Goal: Navigation & Orientation: Find specific page/section

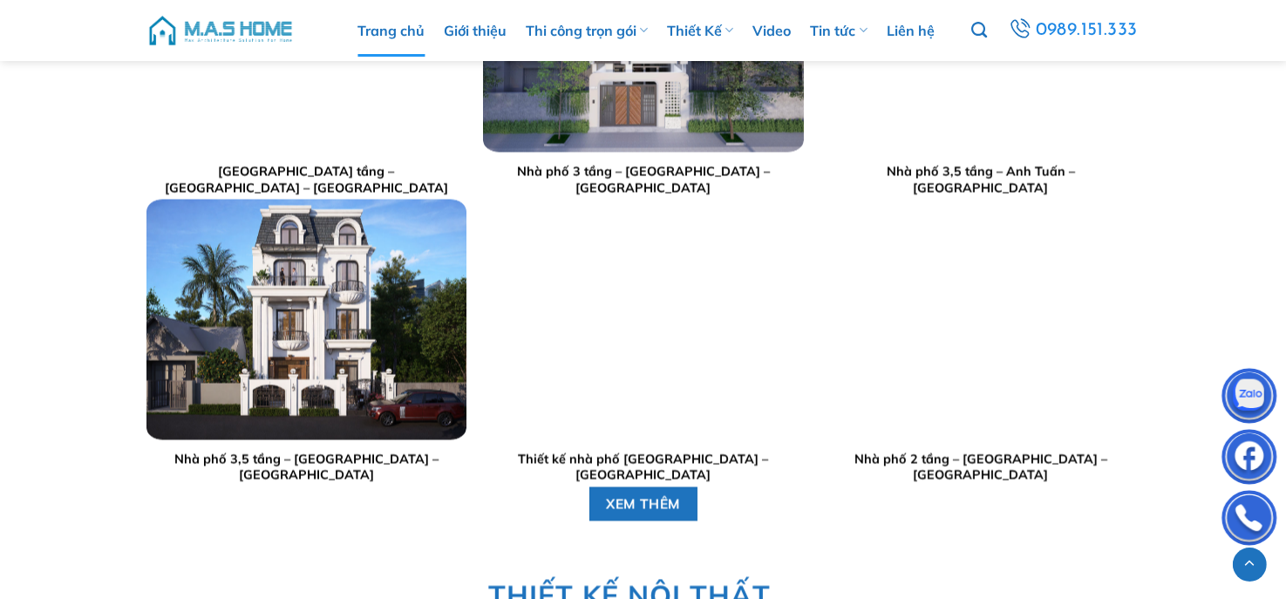
scroll to position [2963, 0]
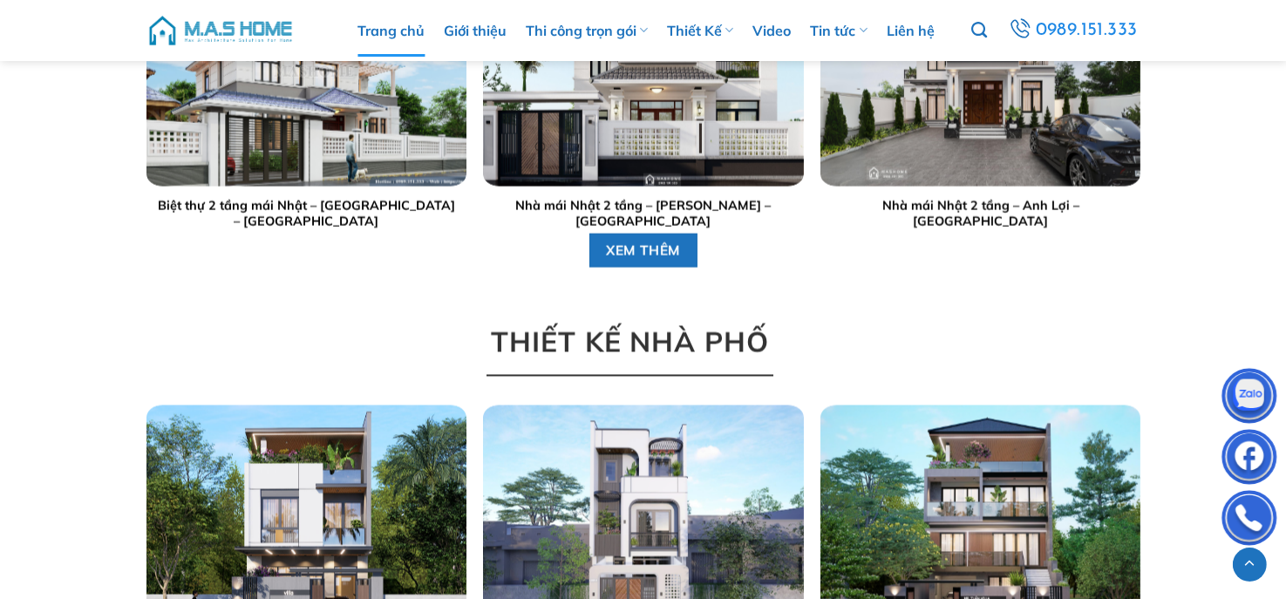
click at [655, 340] on span "THIẾT KẾ NHÀ PHỐ" at bounding box center [629, 342] width 278 height 44
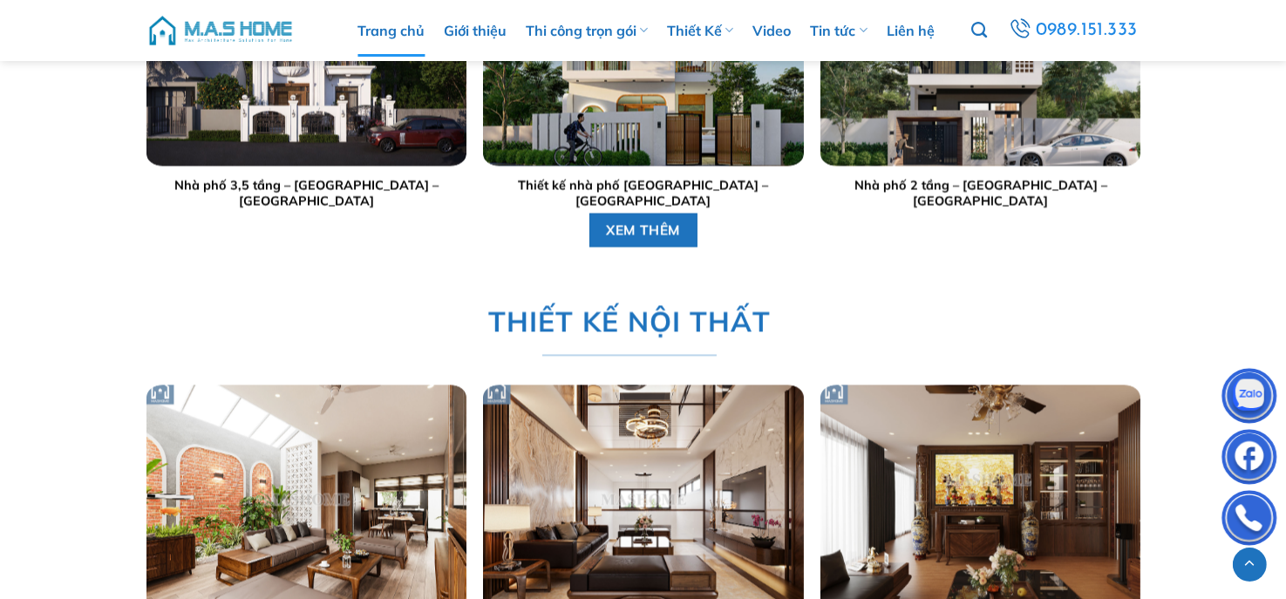
scroll to position [4225, 0]
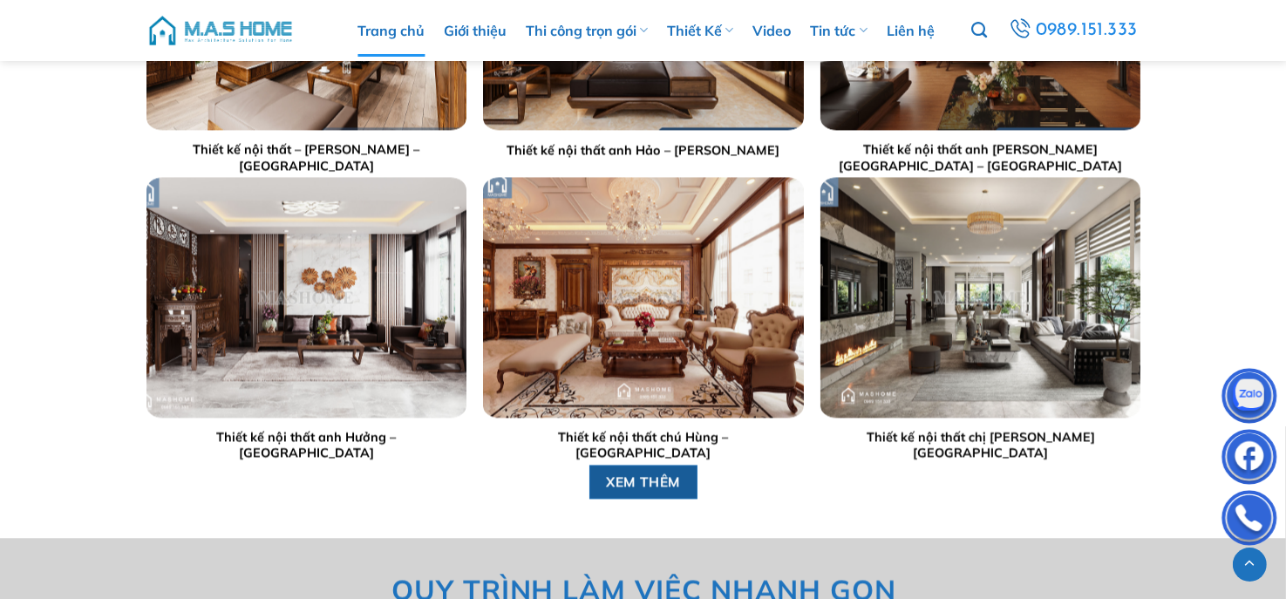
click at [629, 482] on span "XEM THÊM" at bounding box center [643, 481] width 75 height 22
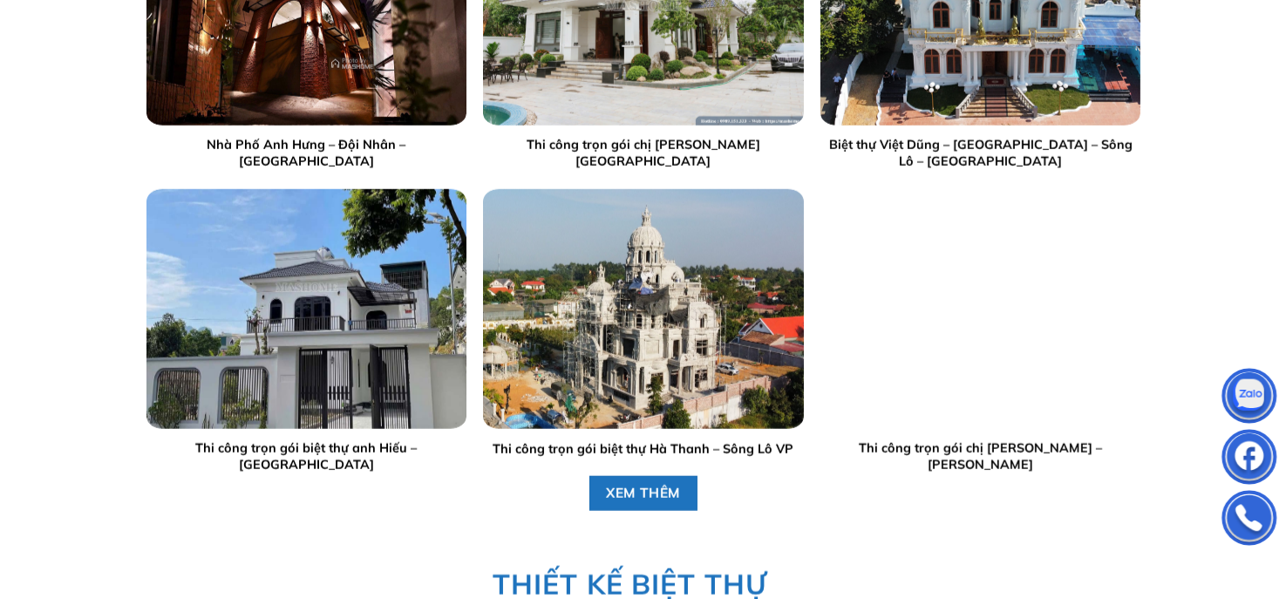
scroll to position [0, 0]
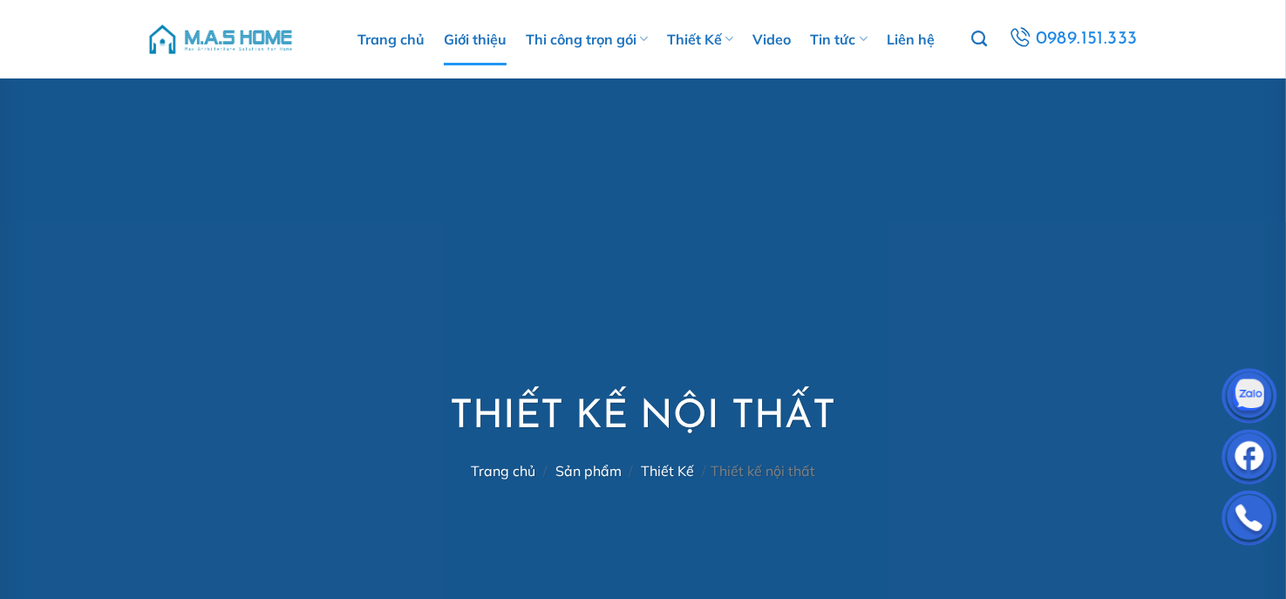
click at [488, 40] on link "Giới thiệu" at bounding box center [475, 39] width 63 height 52
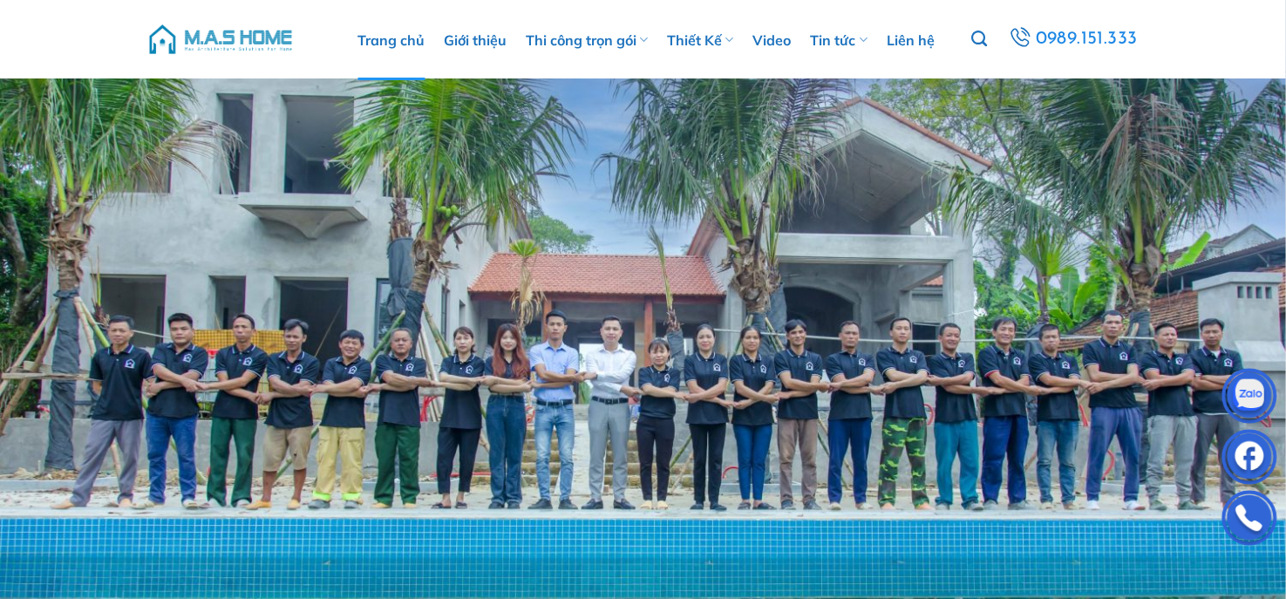
click at [408, 41] on link "Trang chủ" at bounding box center [390, 40] width 67 height 80
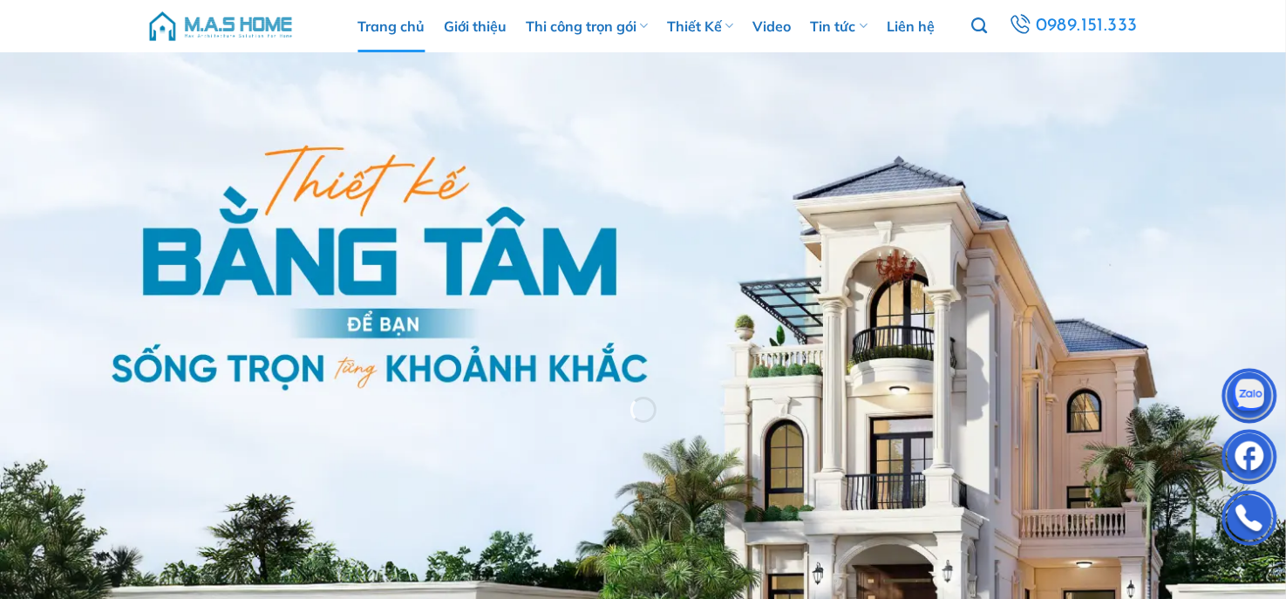
click at [695, 34] on link "Thiết Kế" at bounding box center [700, 26] width 66 height 52
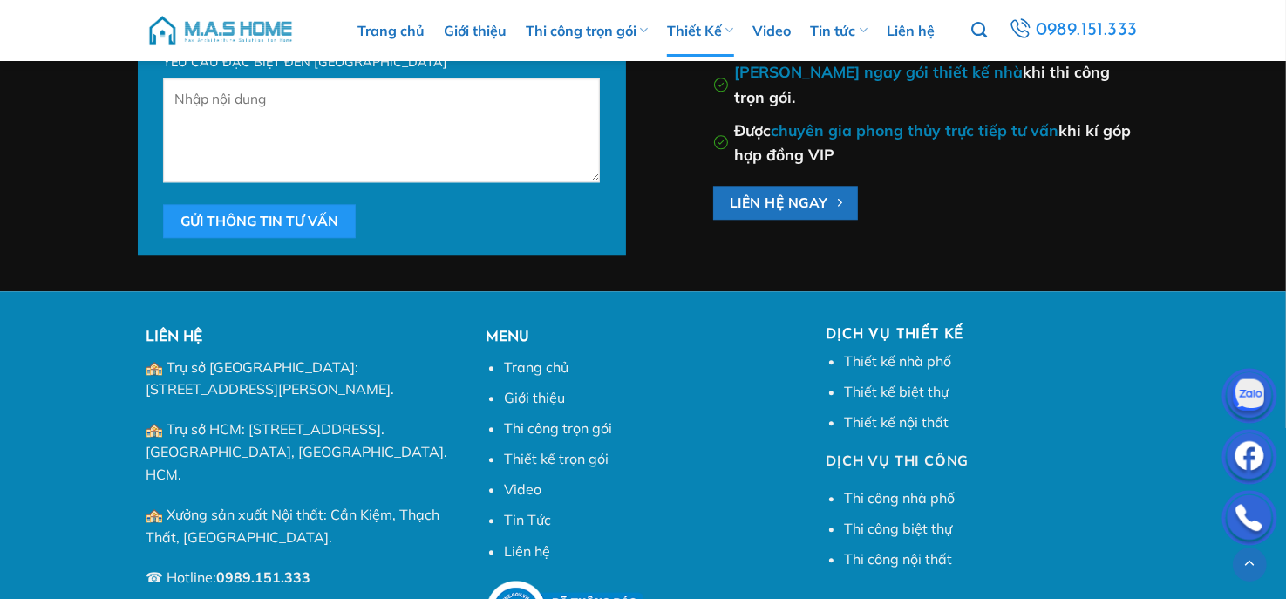
scroll to position [11027, 0]
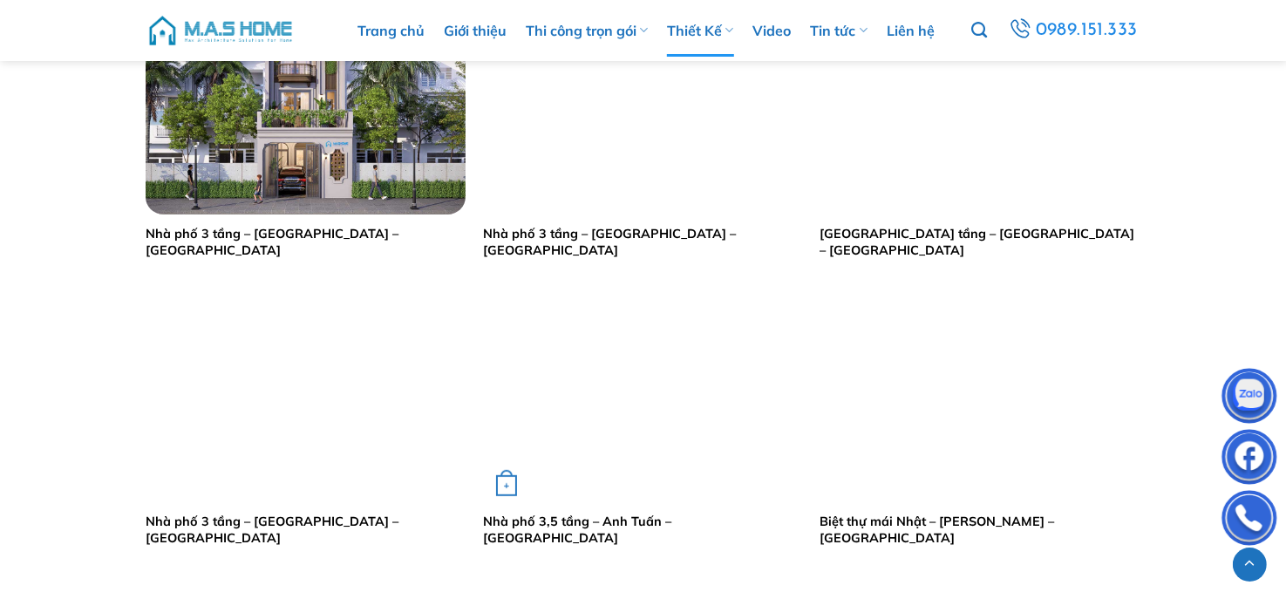
scroll to position [493, 0]
